Goal: Task Accomplishment & Management: Manage account settings

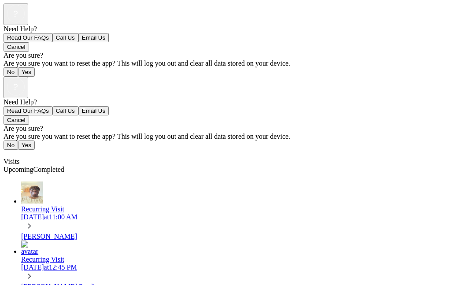
click at [34, 271] on icon at bounding box center [30, 276] width 10 height 10
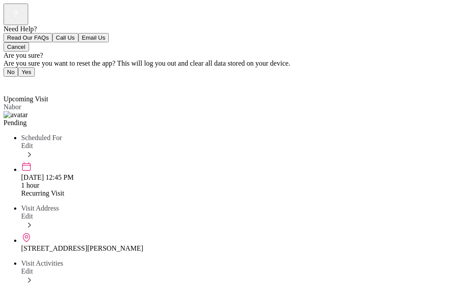
click at [33, 142] on span "Edit" at bounding box center [27, 145] width 12 height 7
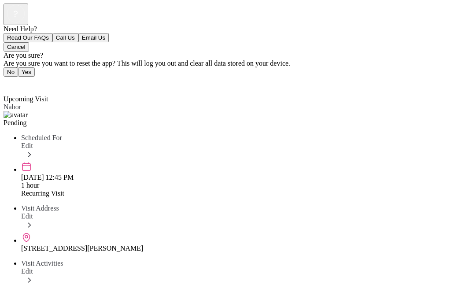
click at [14, 79] on span "Back" at bounding box center [16, 82] width 15 height 7
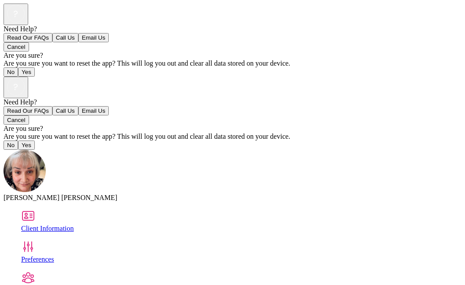
scroll to position [68, 0]
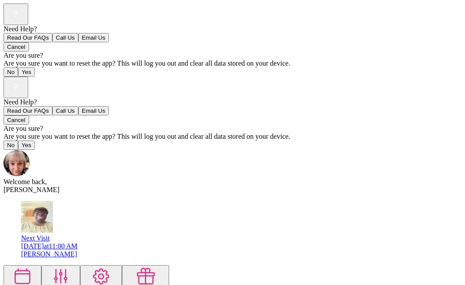
scroll to position [8, 0]
click at [24, 201] on img at bounding box center [37, 217] width 32 height 32
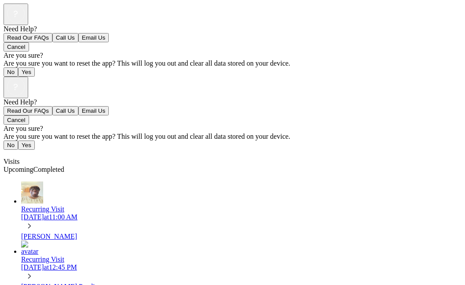
click at [379, 283] on div "[PERSON_NAME] Pending" at bounding box center [241, 287] width 441 height 8
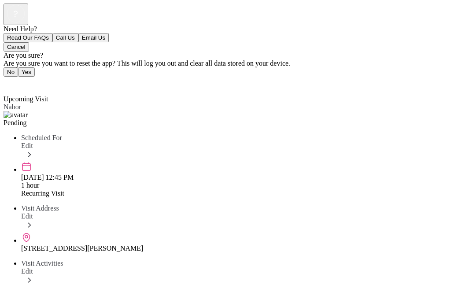
click at [34, 150] on icon at bounding box center [30, 155] width 10 height 10
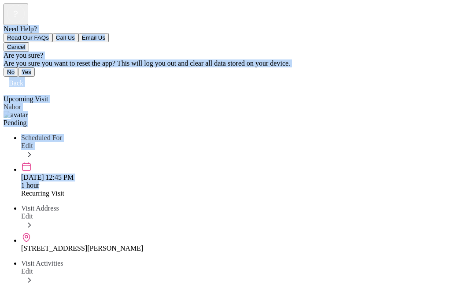
scroll to position [150, 0]
